Goal: Navigation & Orientation: Understand site structure

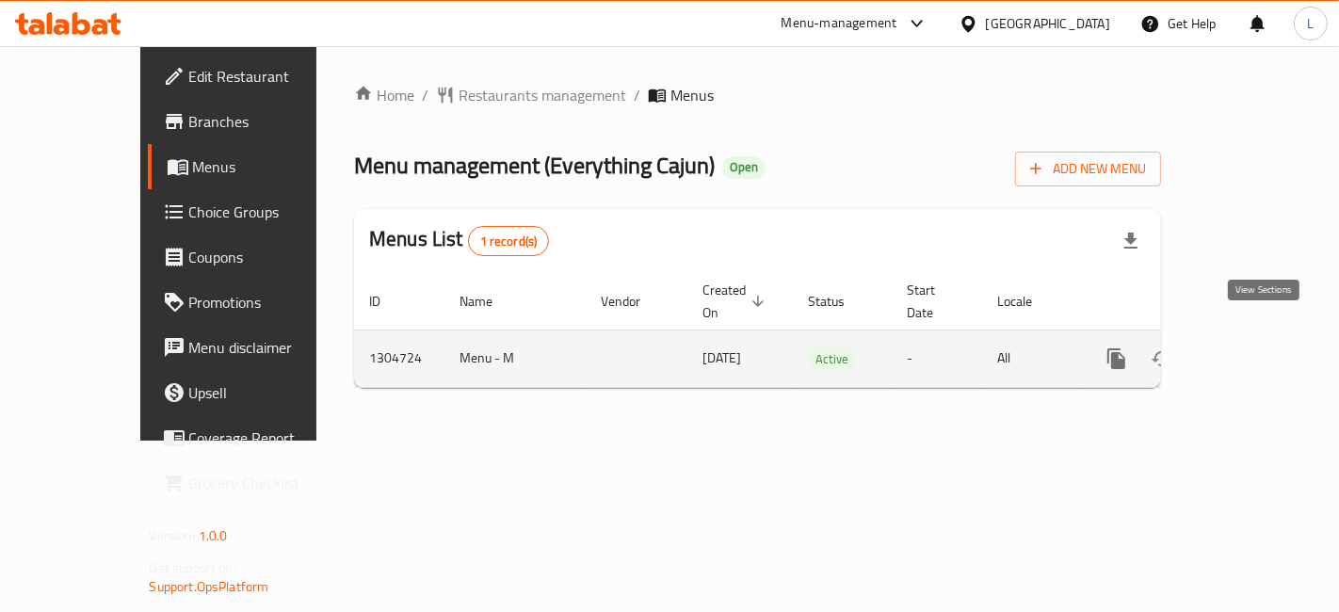
click at [1261, 348] on icon "enhanced table" at bounding box center [1253, 359] width 23 height 23
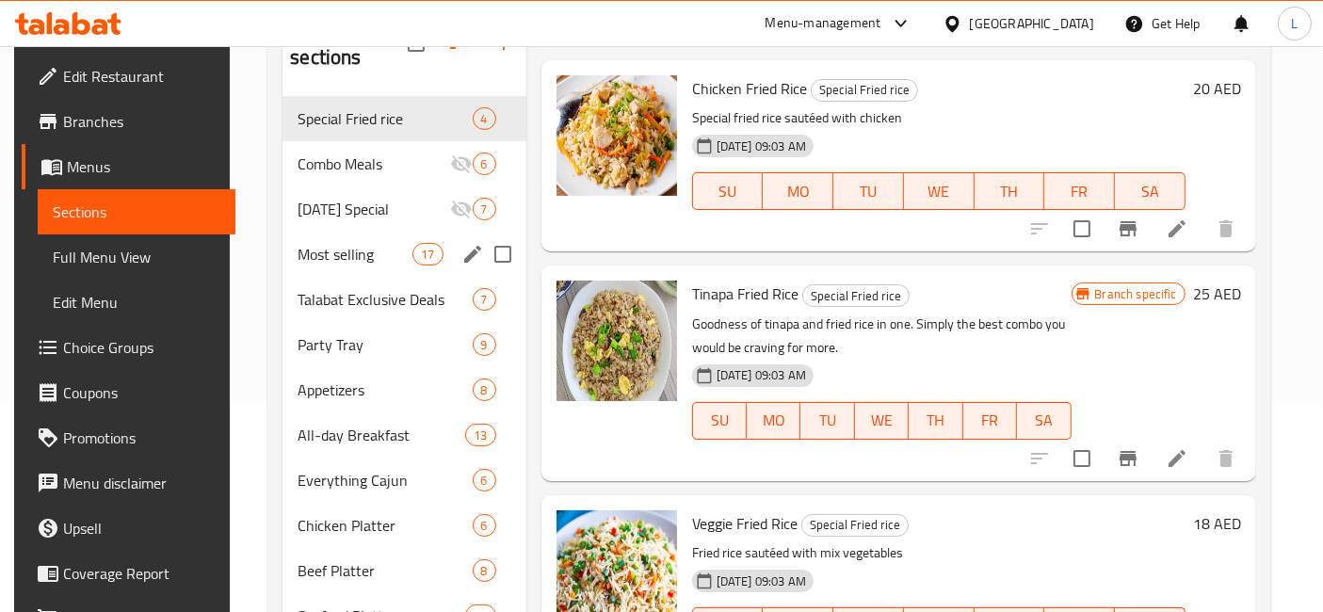
scroll to position [2, 0]
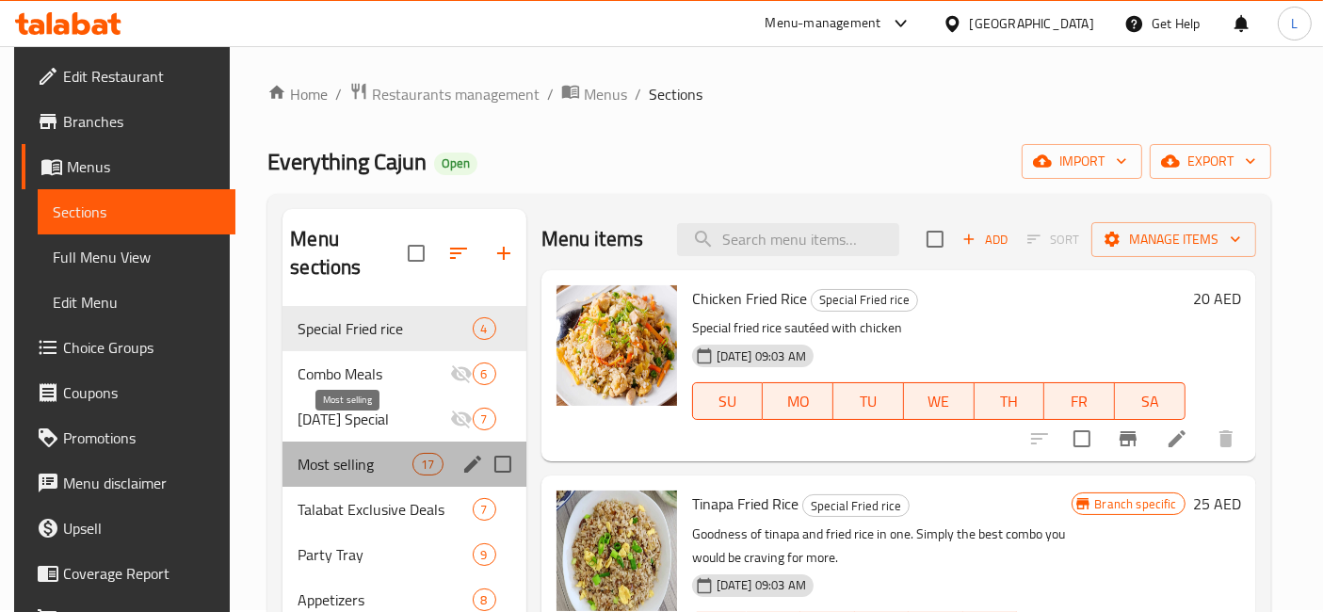
click at [366, 453] on span "Most selling" at bounding box center [355, 464] width 115 height 23
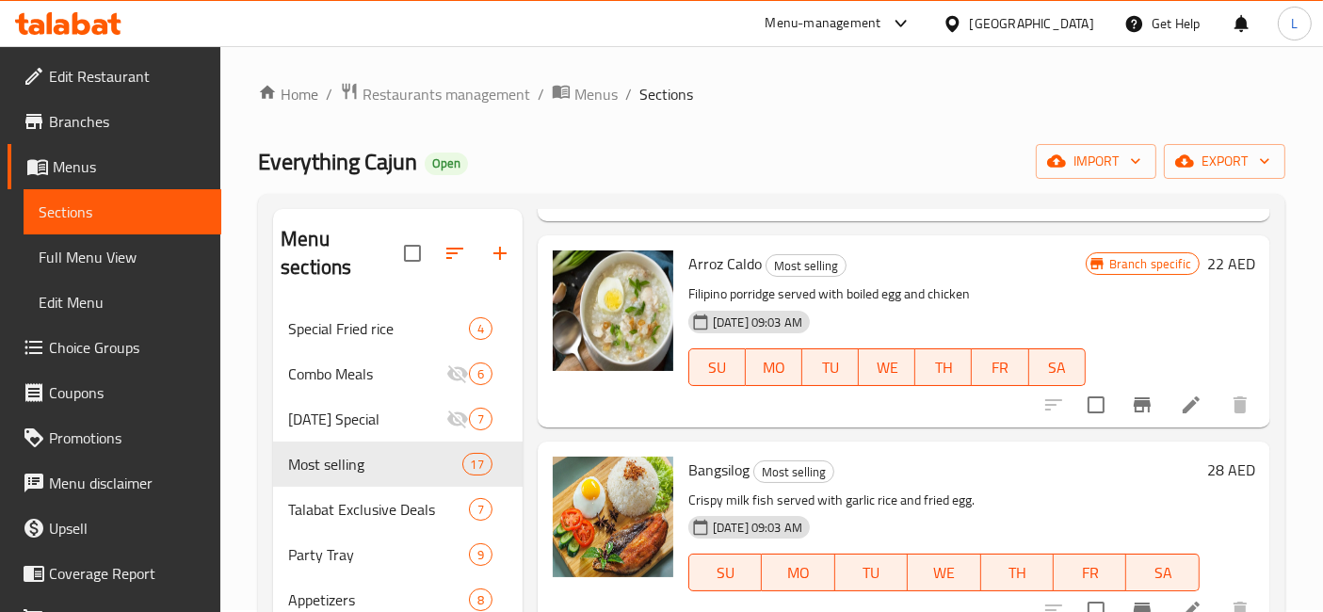
scroll to position [2588, 0]
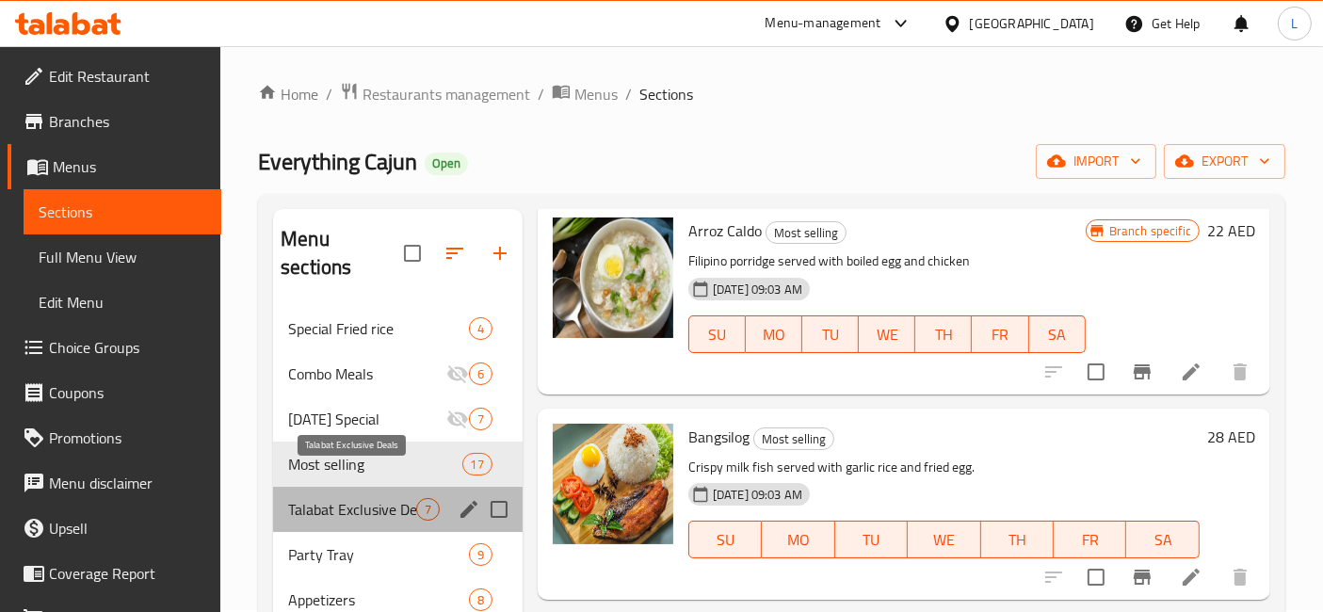
click at [367, 498] on span "Talabat Exclusive Deals" at bounding box center [352, 509] width 128 height 23
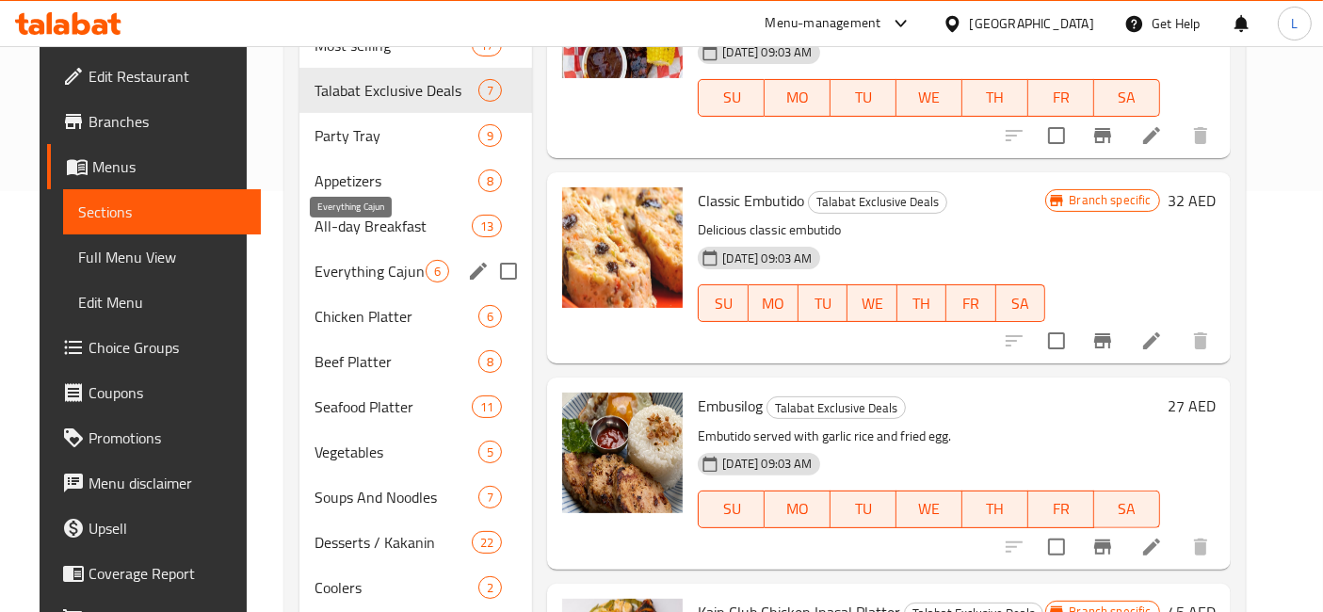
scroll to position [317, 0]
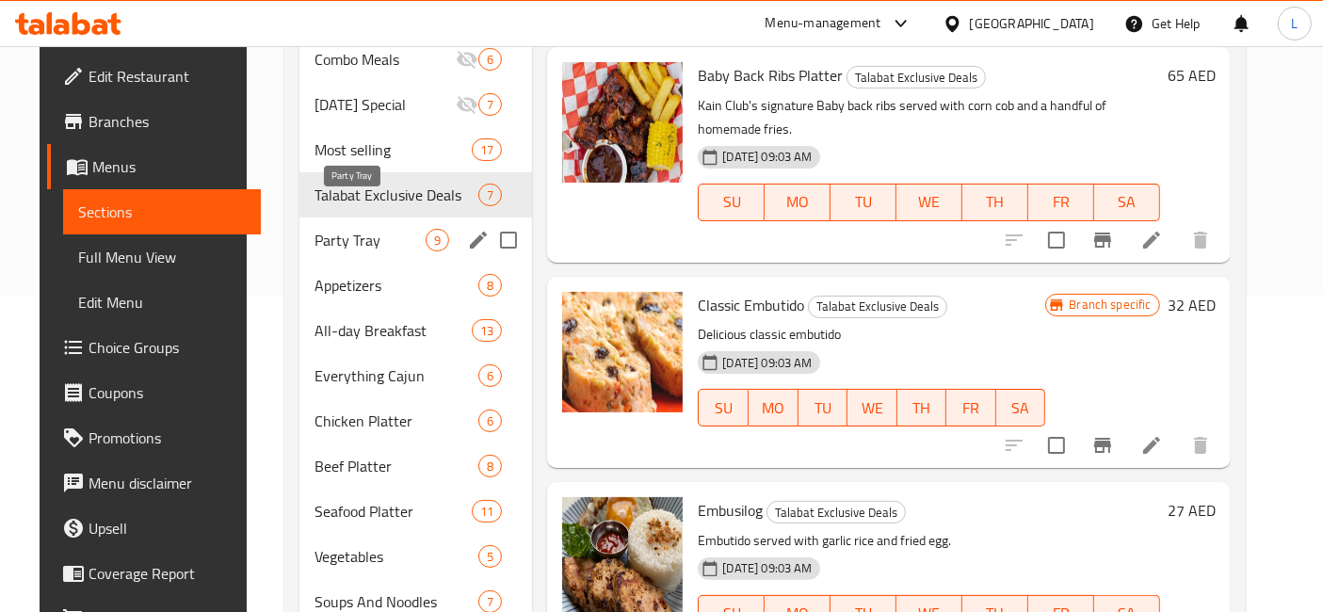
click at [359, 229] on span "Party Tray" at bounding box center [370, 240] width 111 height 23
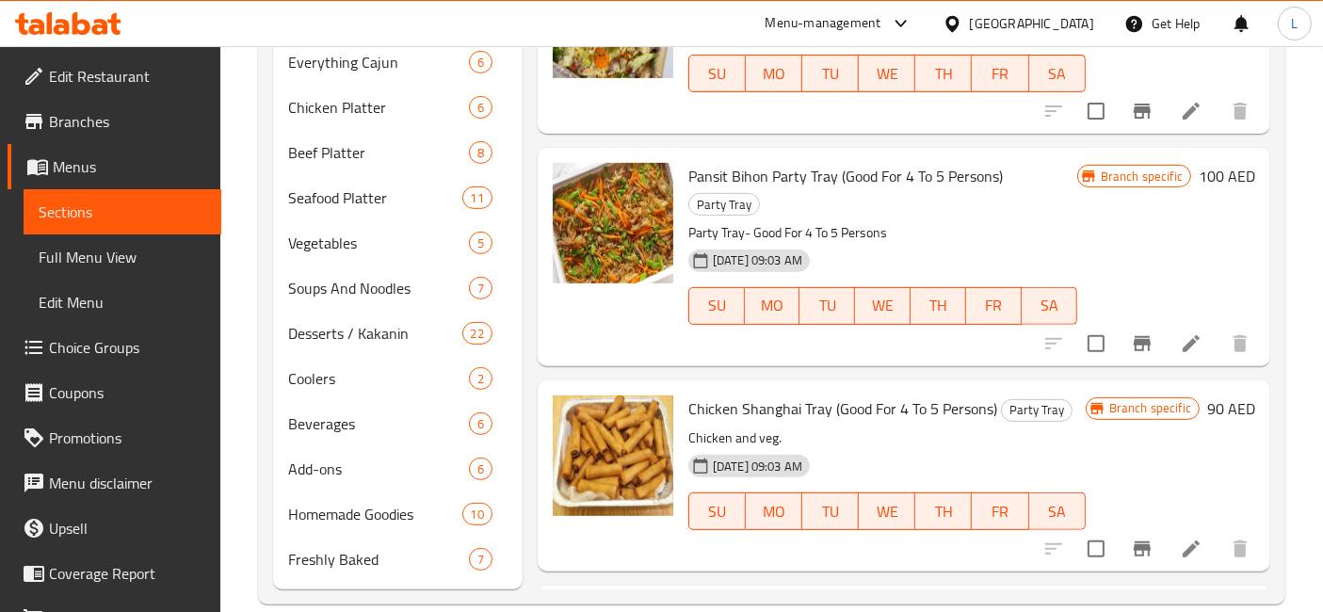
scroll to position [105, 0]
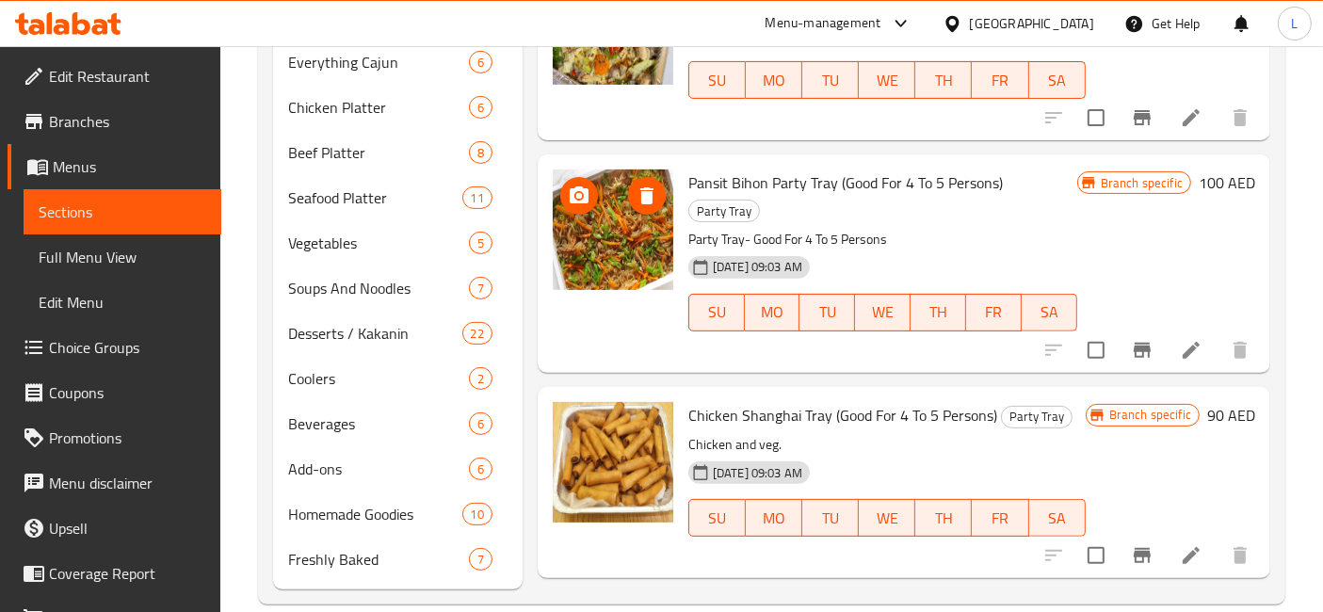
click at [617, 227] on img at bounding box center [613, 230] width 121 height 121
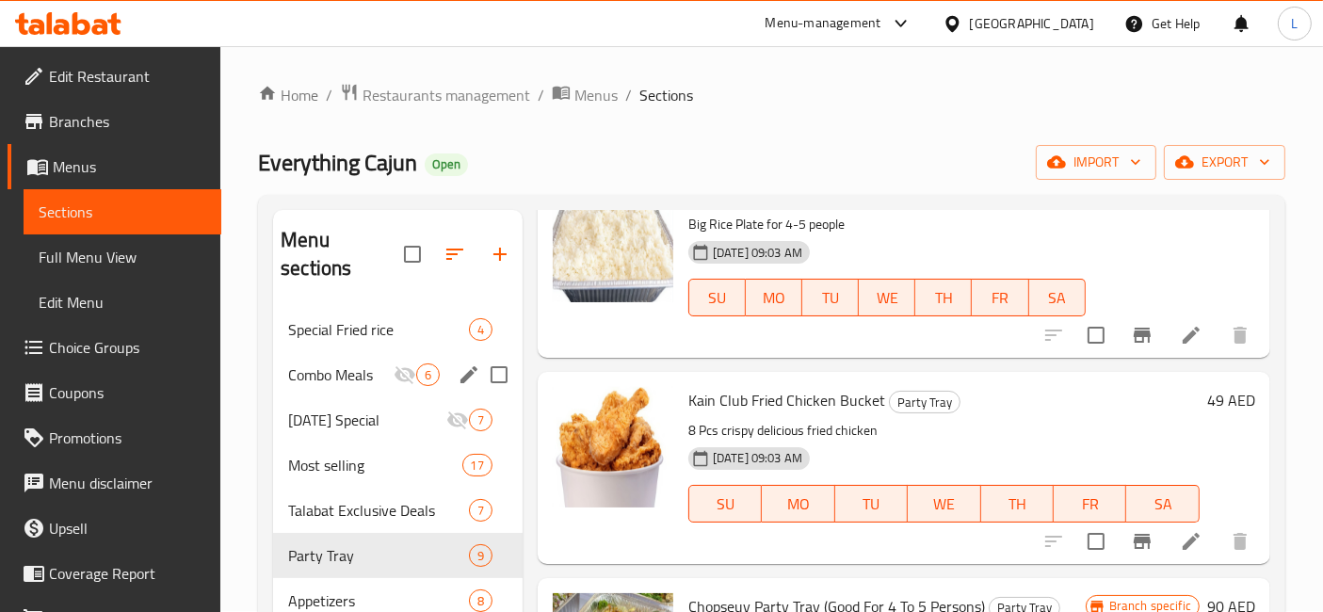
scroll to position [0, 0]
click at [96, 29] on icon at bounding box center [100, 27] width 16 height 16
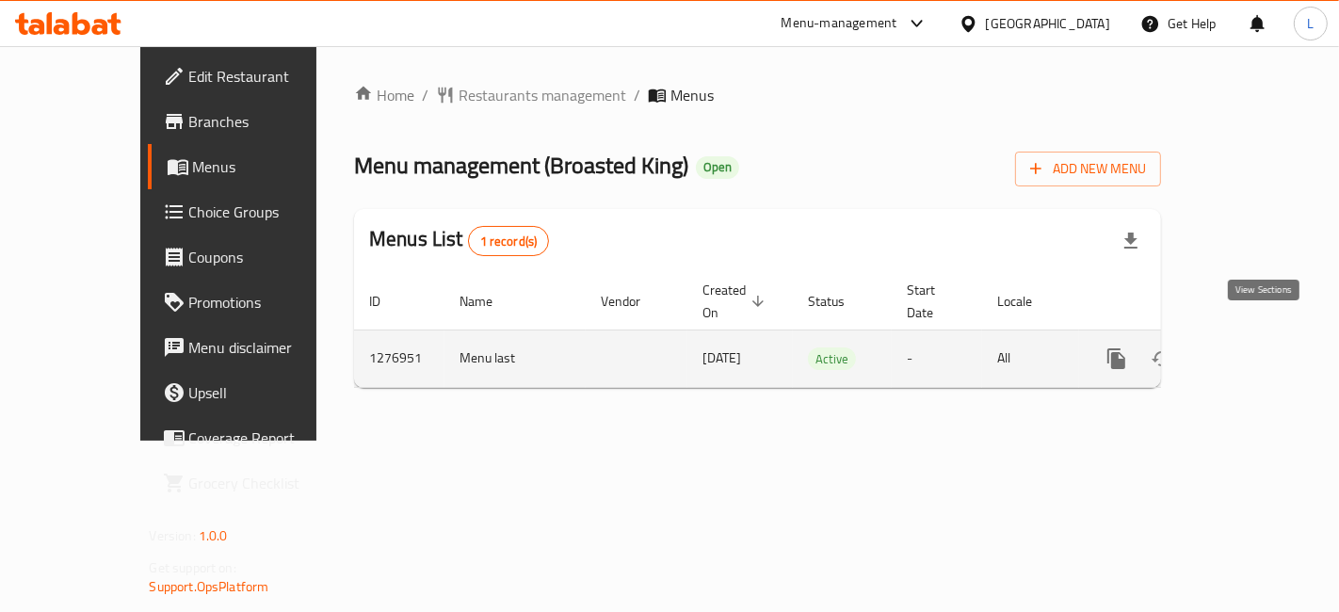
click at [1264, 348] on icon "enhanced table" at bounding box center [1253, 359] width 23 height 23
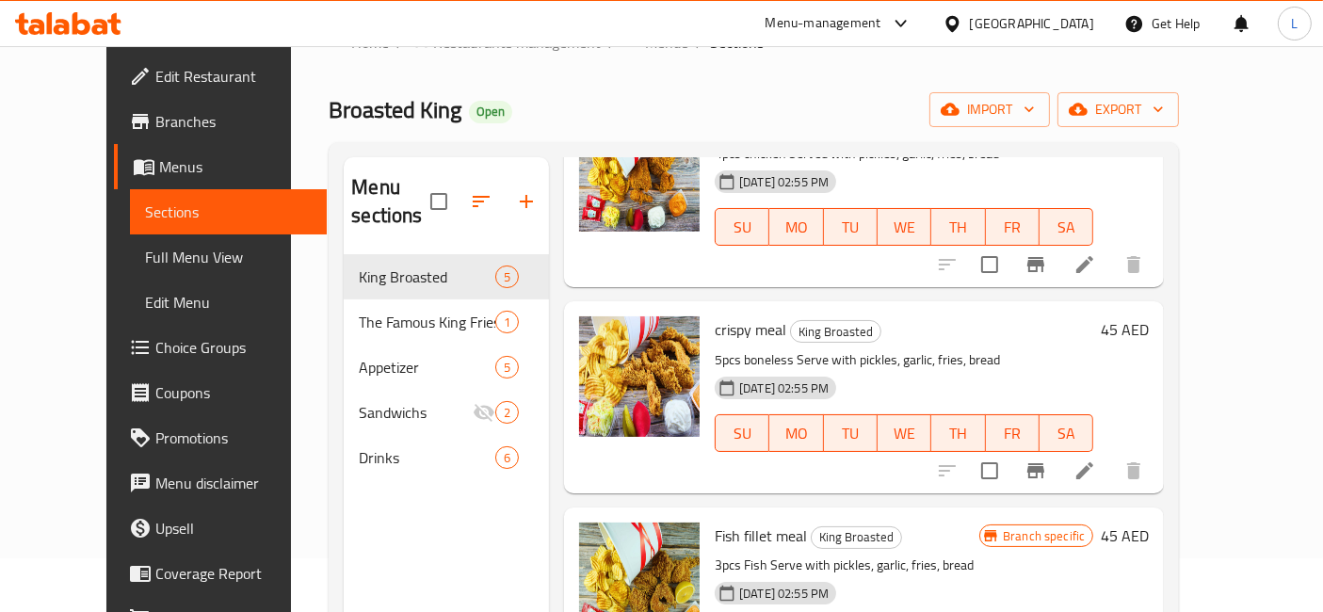
scroll to position [209, 0]
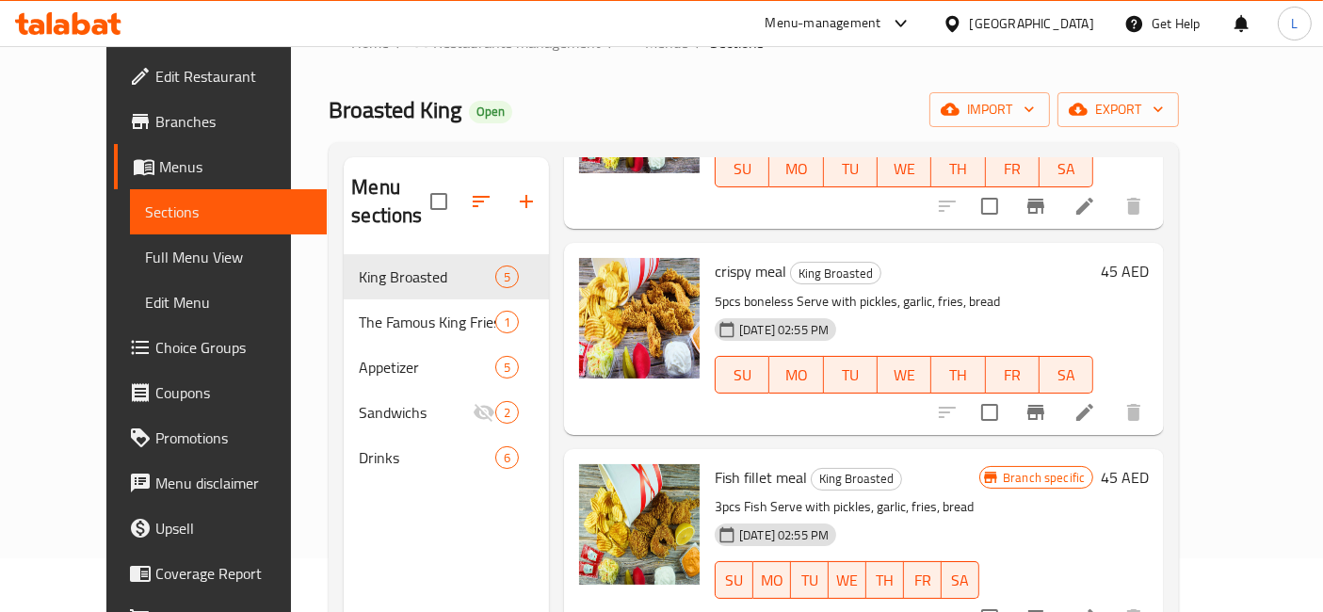
click at [66, 25] on icon at bounding box center [62, 27] width 16 height 16
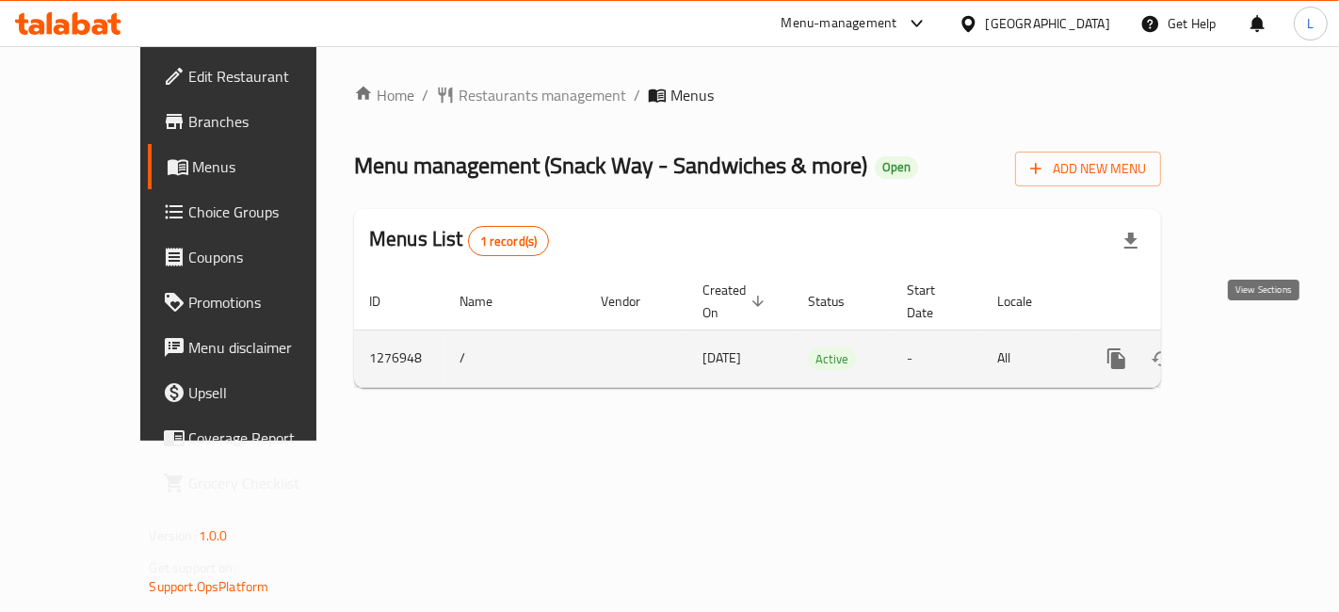
click at [1264, 348] on icon "enhanced table" at bounding box center [1253, 359] width 23 height 23
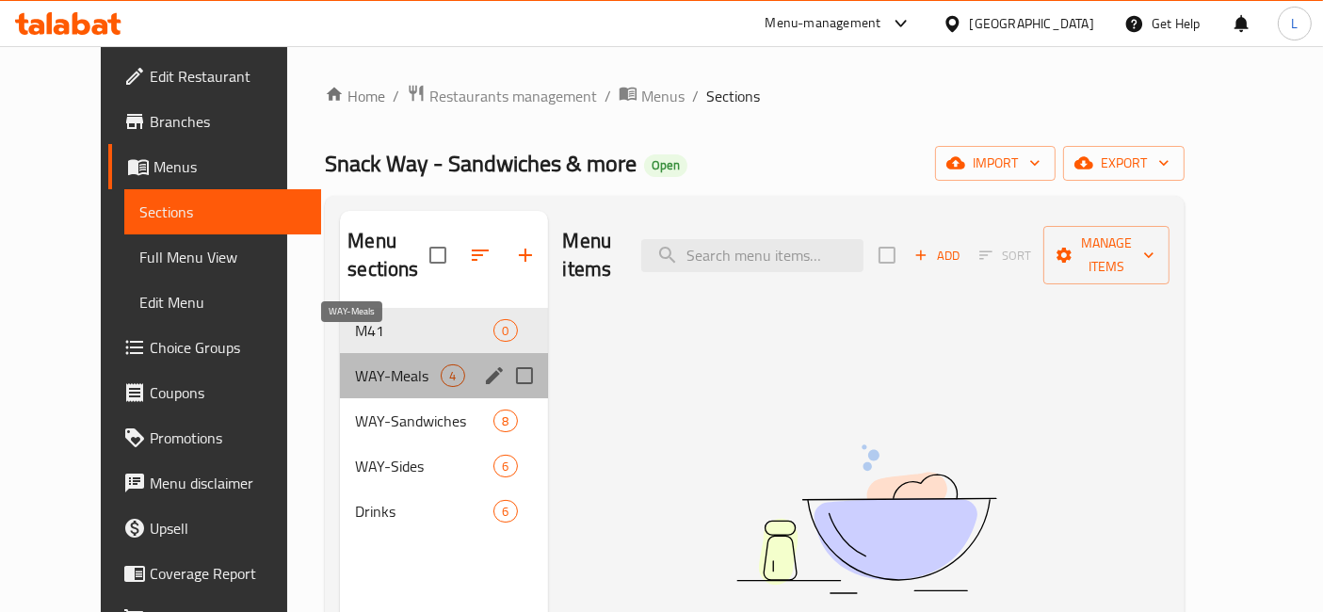
click at [377, 365] on span "WAY-Meals" at bounding box center [398, 376] width 86 height 23
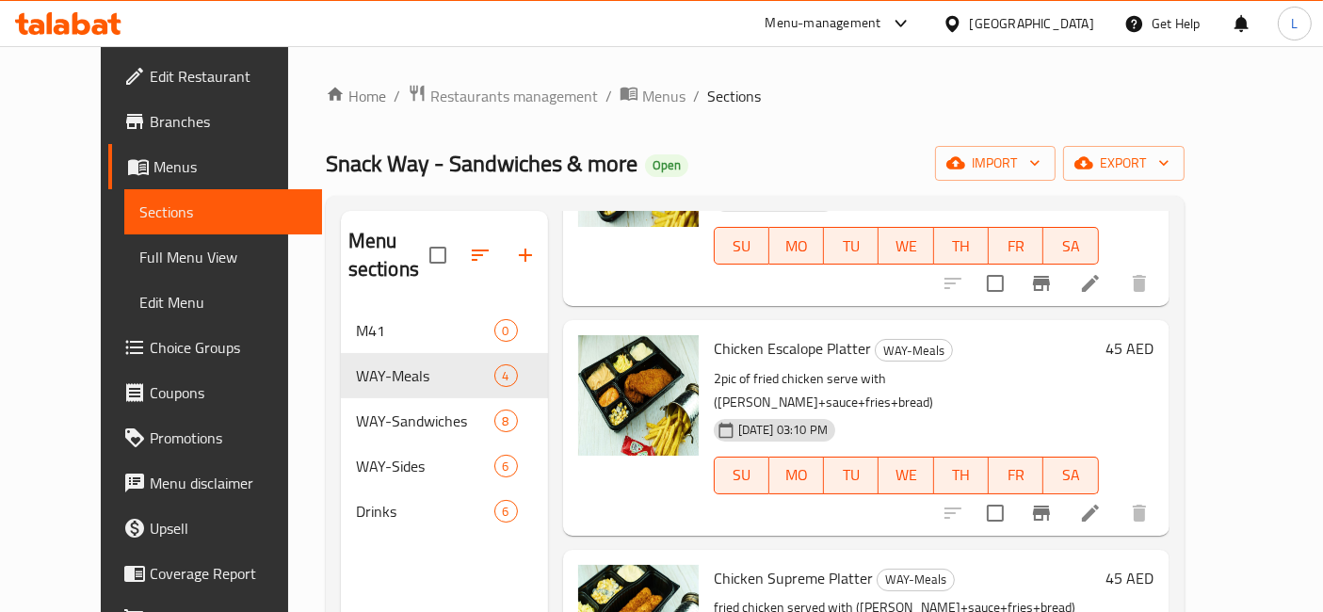
scroll to position [257, 0]
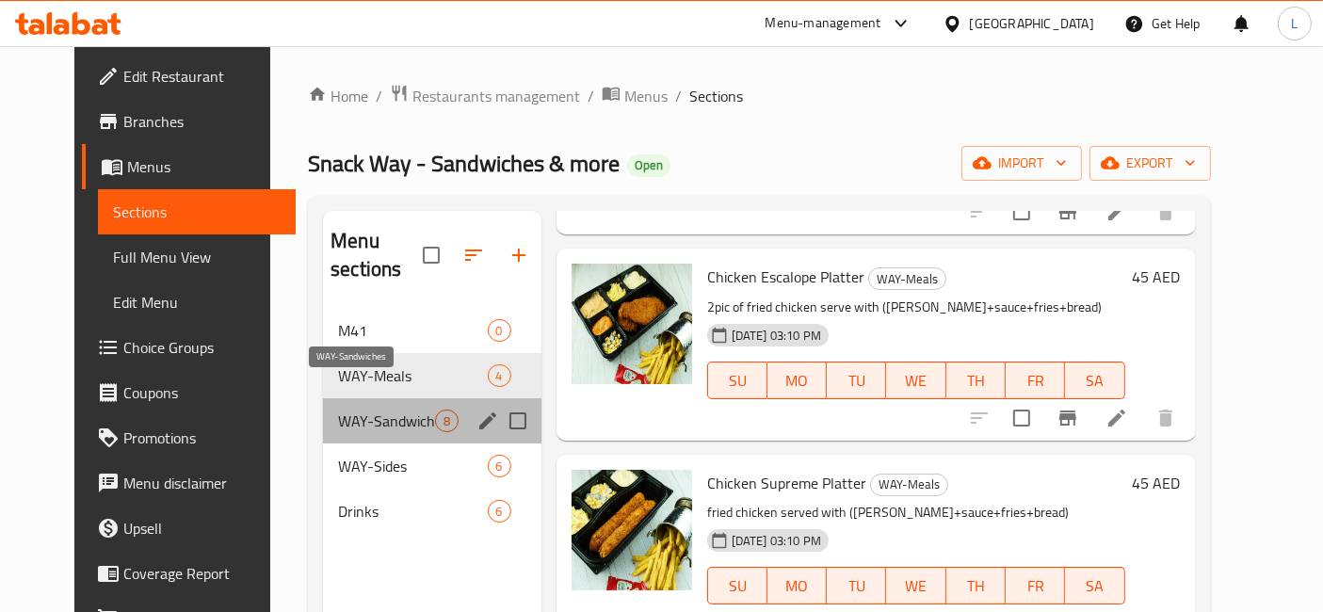
click at [378, 410] on span "WAY-Sandwiches" at bounding box center [386, 421] width 96 height 23
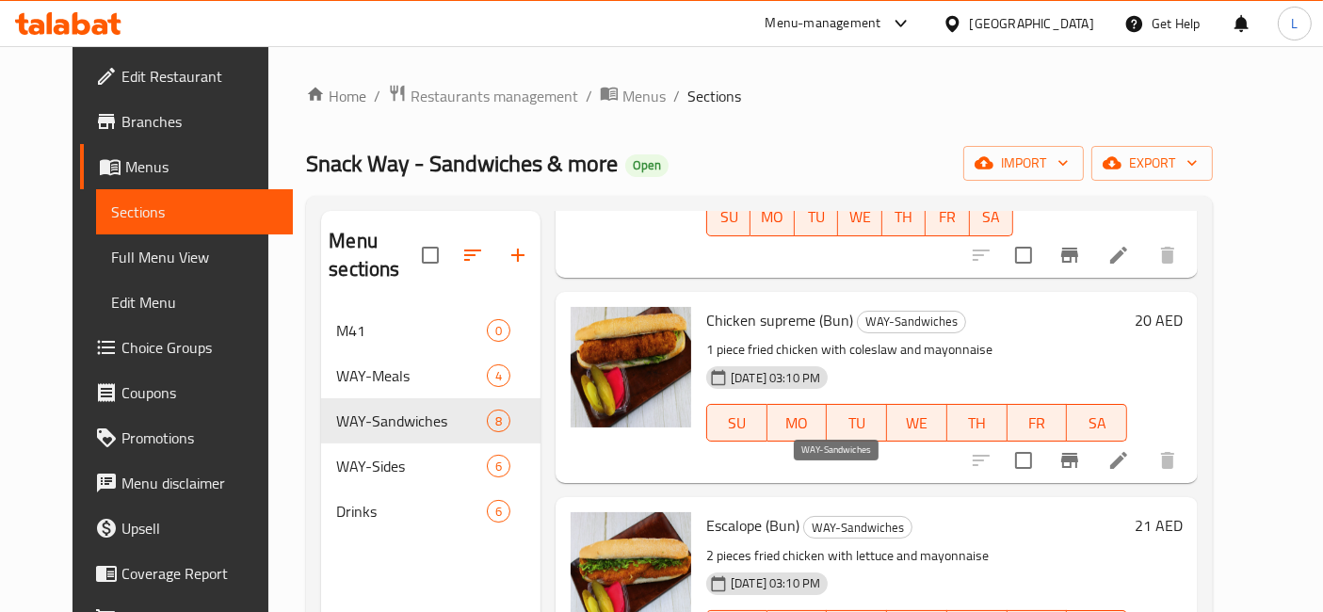
scroll to position [990, 0]
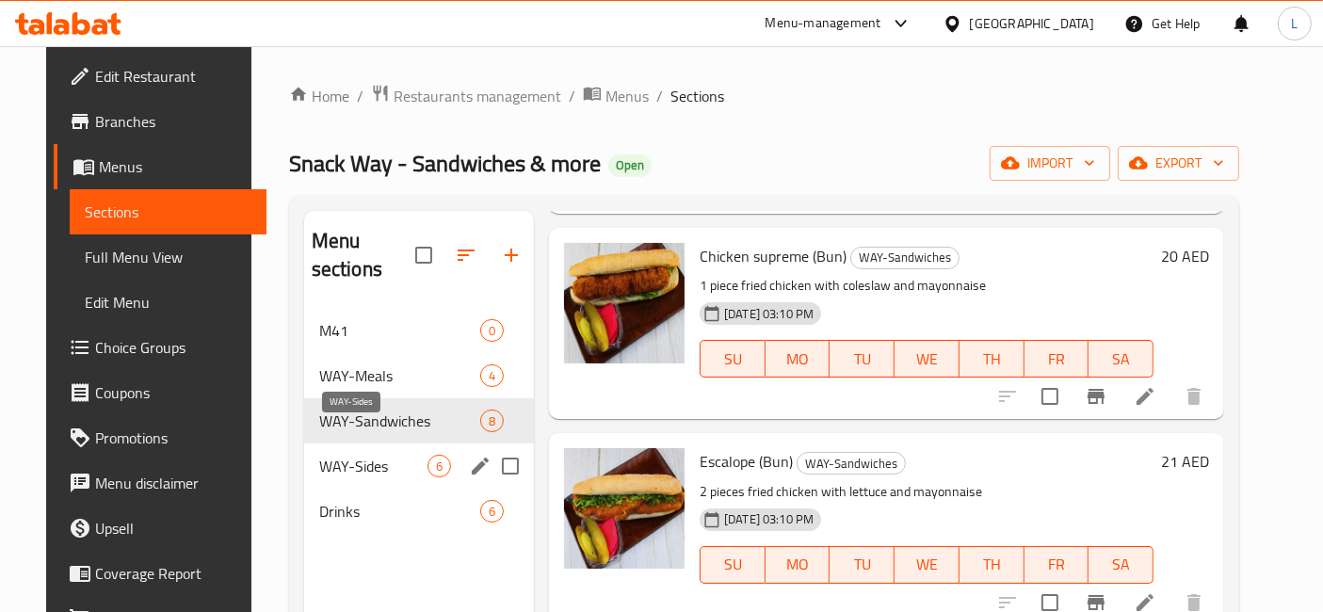
click at [374, 455] on span "WAY-Sides" at bounding box center [373, 466] width 108 height 23
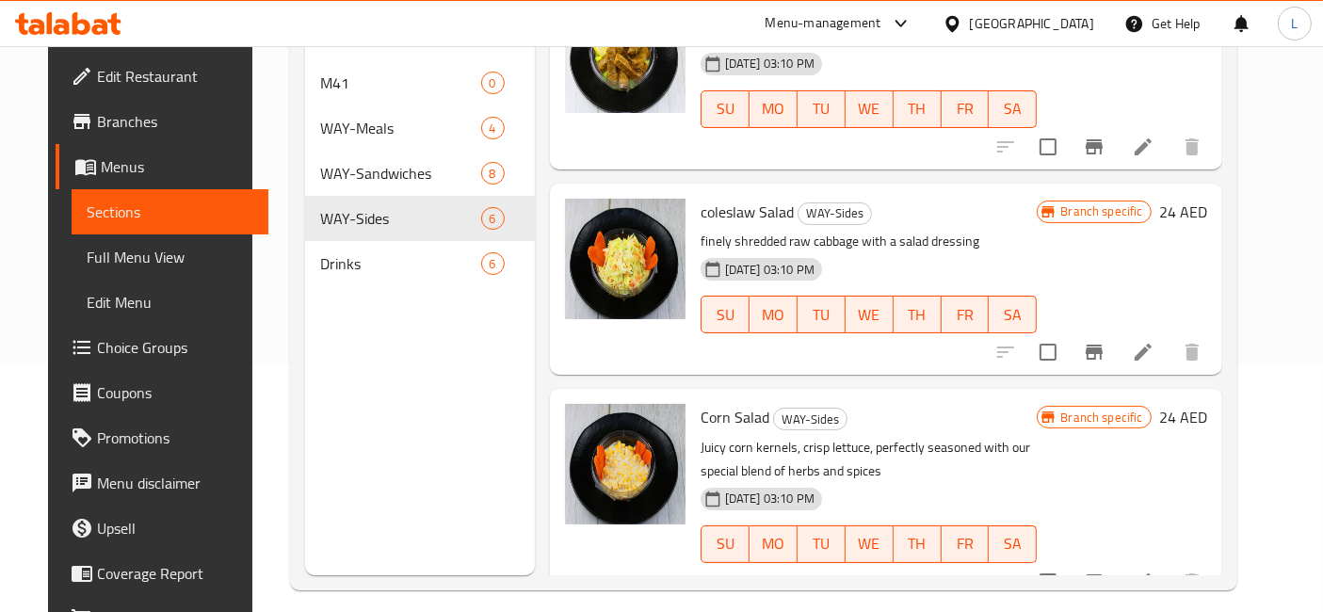
scroll to position [263, 0]
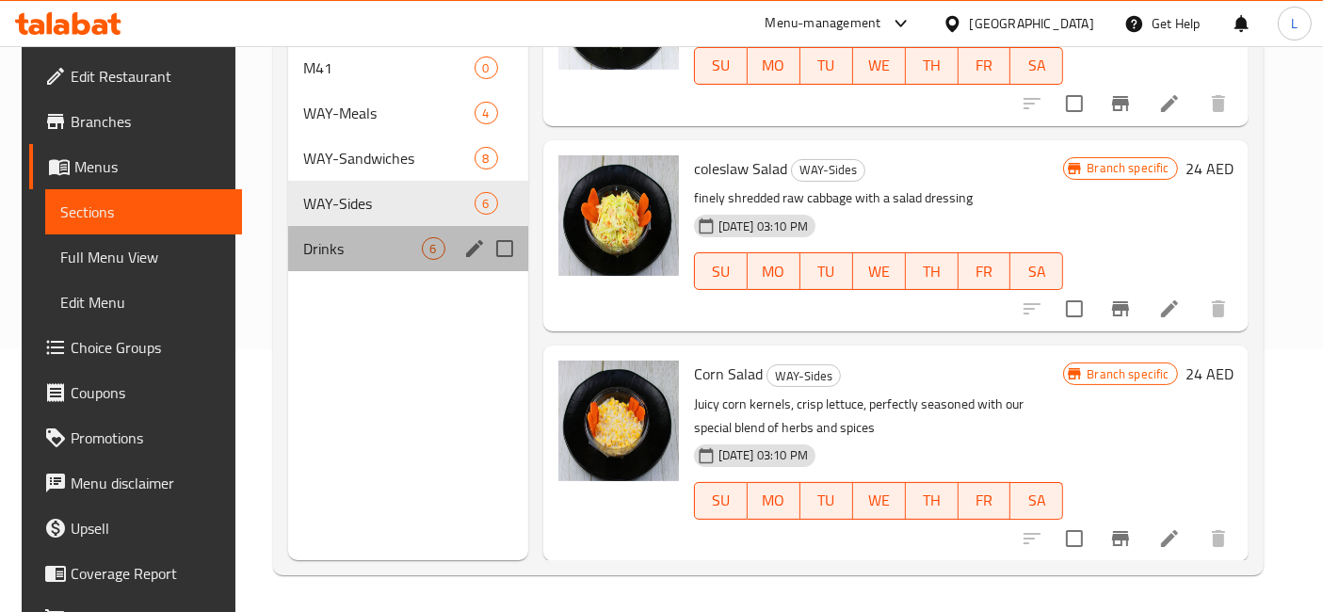
click at [392, 235] on div "Drinks 6" at bounding box center [408, 248] width 240 height 45
